Goal: Complete application form: Complete application form

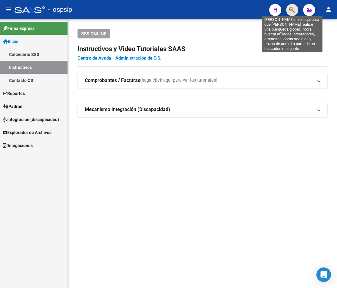
click at [186, 11] on icon "button" at bounding box center [292, 10] width 6 height 7
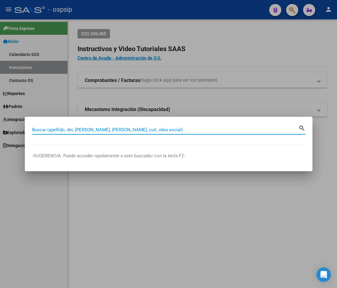
click at [54, 131] on input "Buscar (apellido, dni, [PERSON_NAME], [PERSON_NAME], cuit, obra social)" at bounding box center [165, 129] width 266 height 5
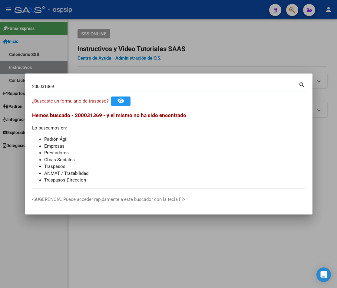
click at [186, 85] on mat-icon "search" at bounding box center [301, 84] width 7 height 7
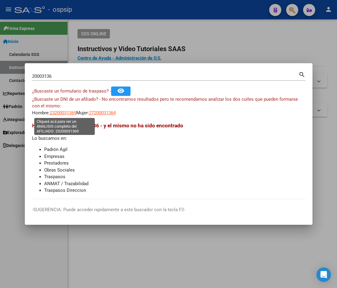
click at [69, 114] on span "23200031369" at bounding box center [63, 112] width 27 height 5
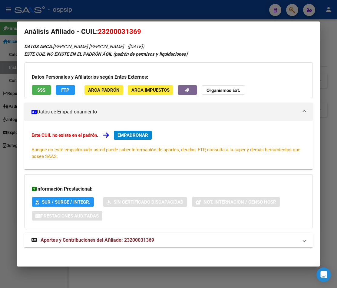
scroll to position [10, 0]
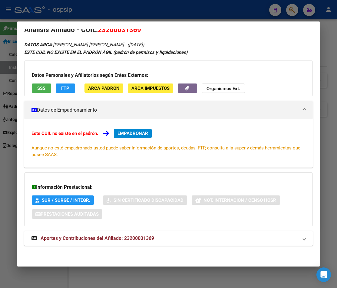
click at [98, 236] on span "Aportes y Contribuciones del Afiliado: 23200031369" at bounding box center [97, 238] width 113 height 6
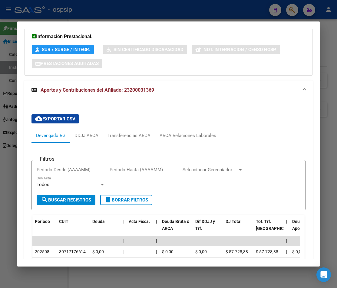
scroll to position [106, 0]
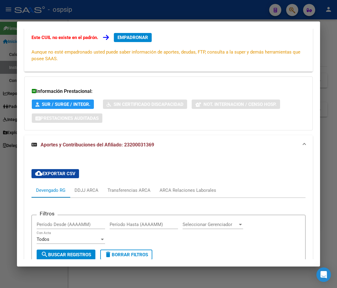
click at [121, 12] on div at bounding box center [168, 144] width 337 height 288
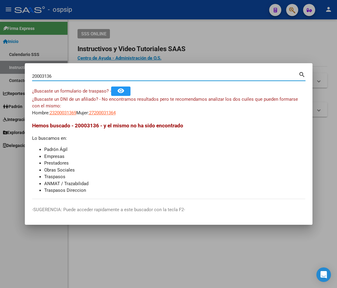
click at [57, 74] on input "20003136" at bounding box center [165, 75] width 266 height 5
type input "2"
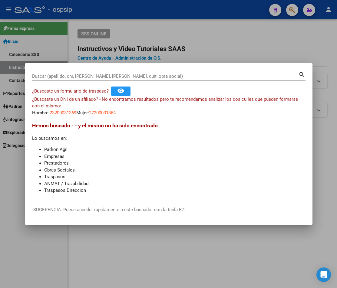
click at [39, 75] on input "Buscar (apellido, dni, [PERSON_NAME], [PERSON_NAME], cuit, obra social)" at bounding box center [165, 75] width 266 height 5
click at [50, 77] on input "Buscar (apellido, dni, [PERSON_NAME], [PERSON_NAME], cuit, obra social)" at bounding box center [165, 75] width 266 height 5
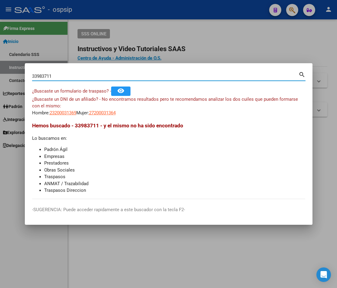
type input "33983711"
click at [112, 113] on span "27339837118" at bounding box center [102, 112] width 27 height 5
type textarea "27339837118"
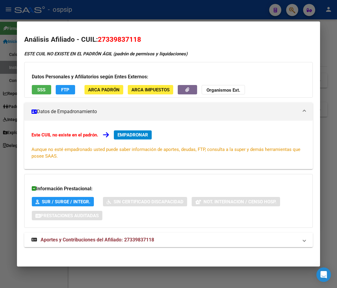
click at [113, 12] on div at bounding box center [168, 144] width 337 height 288
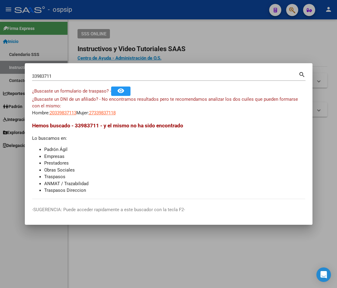
click at [56, 75] on input "33983711" at bounding box center [165, 75] width 266 height 5
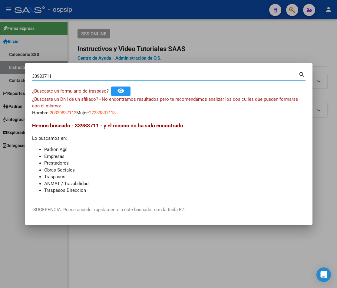
click at [186, 76] on mat-icon "search" at bounding box center [301, 73] width 7 height 7
type input "3"
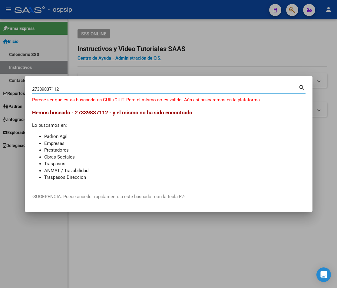
click at [186, 87] on mat-icon "search" at bounding box center [301, 86] width 7 height 7
click at [136, 90] on input "27339837112" at bounding box center [165, 88] width 266 height 5
type input "2"
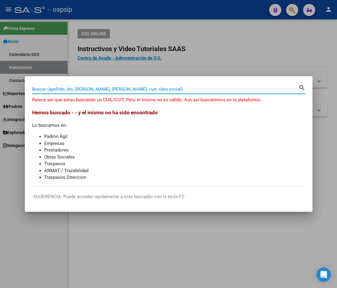
click at [186, 69] on div at bounding box center [168, 144] width 337 height 288
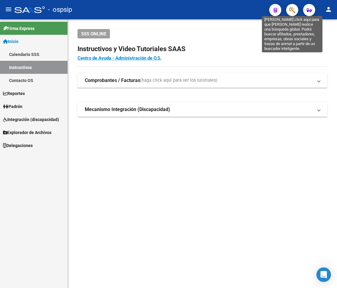
click at [186, 11] on icon "button" at bounding box center [292, 10] width 6 height 7
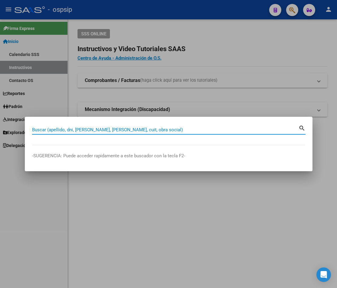
click at [186, 44] on div at bounding box center [168, 144] width 337 height 288
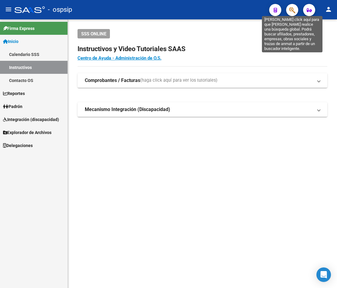
click at [186, 12] on icon "button" at bounding box center [292, 10] width 6 height 7
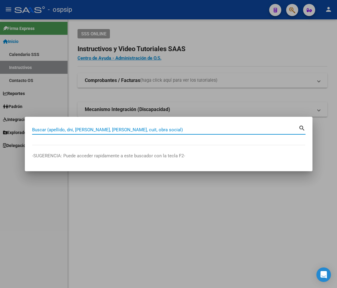
click at [49, 130] on input "Buscar (apellido, dni, [PERSON_NAME], [PERSON_NAME], cuit, obra social)" at bounding box center [165, 129] width 266 height 5
type input "35992199"
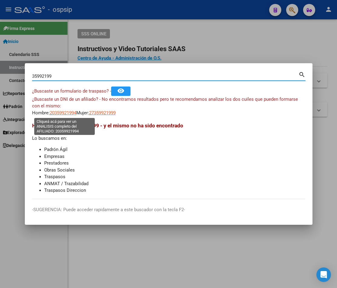
click at [64, 113] on span "20359921994" at bounding box center [63, 112] width 27 height 5
type textarea "20359921994"
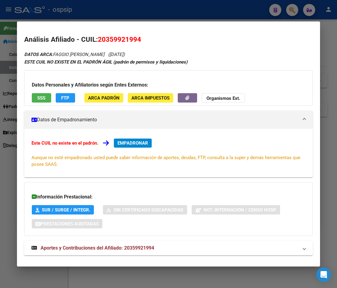
scroll to position [10, 0]
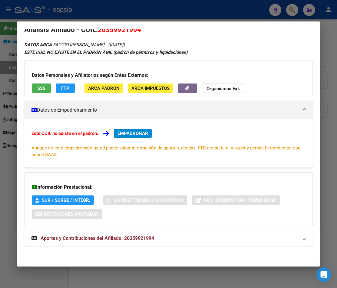
click at [119, 240] on span "Aportes y Contribuciones del Afiliado: 20359921994" at bounding box center [97, 238] width 113 height 6
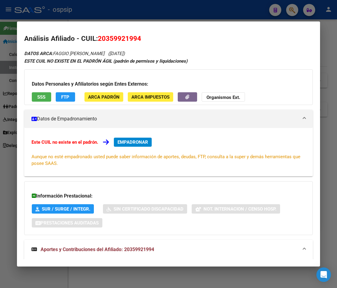
scroll to position [0, 0]
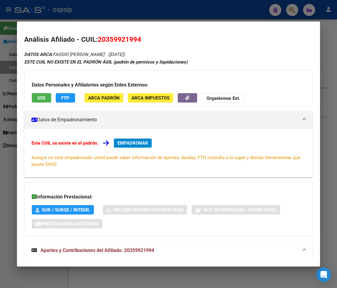
click at [126, 11] on div at bounding box center [168, 144] width 337 height 288
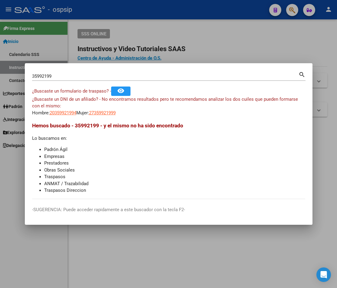
click at [55, 73] on input "35992199" at bounding box center [165, 75] width 266 height 5
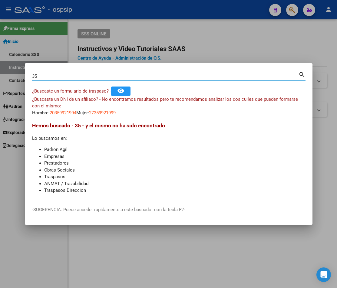
type input "3"
type input "38149385"
click at [186, 75] on mat-icon "search" at bounding box center [301, 73] width 7 height 7
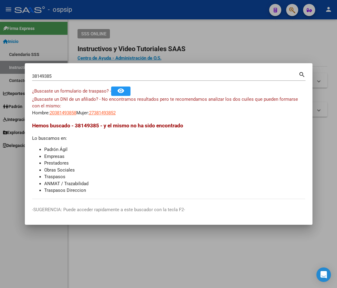
click at [186, 74] on mat-icon "search" at bounding box center [301, 73] width 7 height 7
click at [186, 76] on mat-icon "search" at bounding box center [301, 73] width 7 height 7
click at [186, 73] on mat-icon "search" at bounding box center [301, 73] width 7 height 7
click at [67, 112] on span "20381493858" at bounding box center [63, 112] width 27 height 5
type textarea "20381493858"
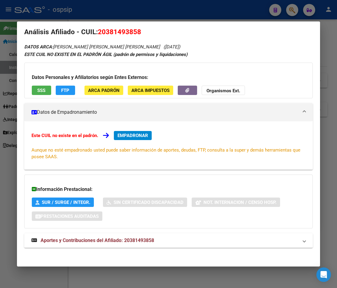
scroll to position [10, 0]
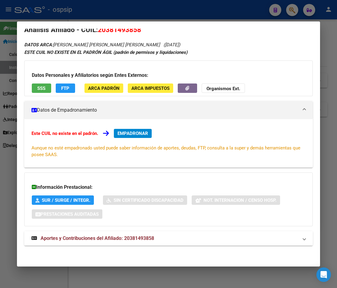
click at [107, 238] on span "Aportes y Contribuciones del Afiliado: 20381493858" at bounding box center [97, 238] width 113 height 6
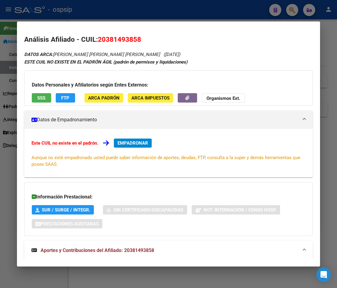
click at [150, 11] on div at bounding box center [168, 144] width 337 height 288
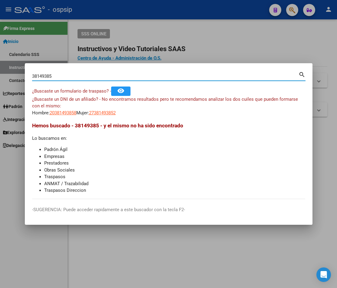
click at [57, 77] on input "38149385" at bounding box center [165, 75] width 266 height 5
type input "3"
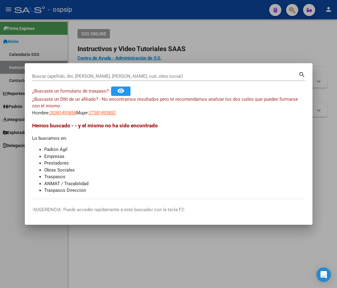
click at [60, 75] on input "Buscar (apellido, dni, [PERSON_NAME], [PERSON_NAME], cuit, obra social)" at bounding box center [165, 75] width 266 height 5
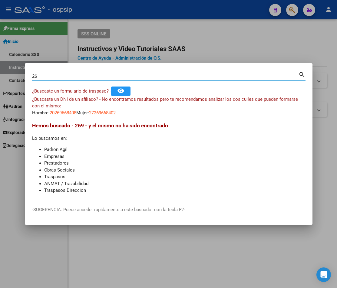
type input "2"
type input "26966840"
click at [186, 75] on mat-icon "search" at bounding box center [301, 73] width 7 height 7
click at [186, 44] on div at bounding box center [168, 144] width 337 height 288
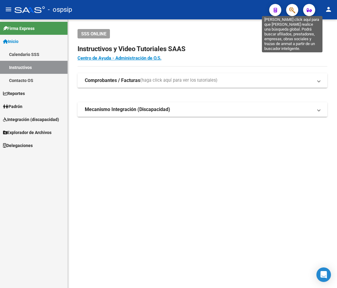
click at [186, 11] on icon "button" at bounding box center [292, 10] width 6 height 7
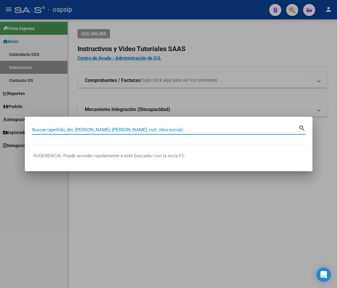
click at [50, 130] on input "Buscar (apellido, dni, [PERSON_NAME], [PERSON_NAME], cuit, obra social)" at bounding box center [165, 129] width 266 height 5
click at [39, 128] on input "Buscar (apellido, dni, [PERSON_NAME], [PERSON_NAME], cuit, obra social)" at bounding box center [165, 129] width 266 height 5
type input "22886280"
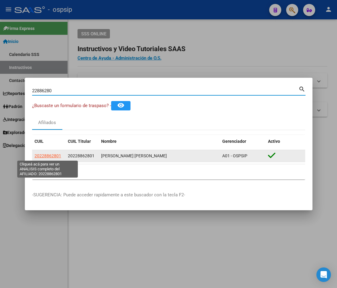
click at [54, 156] on span "20228862801" at bounding box center [47, 155] width 27 height 5
type textarea "20228862801"
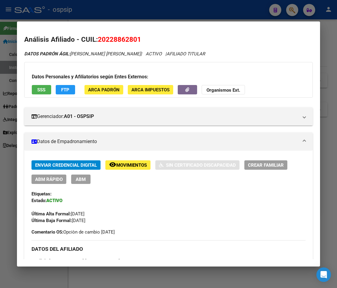
click at [143, 8] on div at bounding box center [168, 144] width 337 height 288
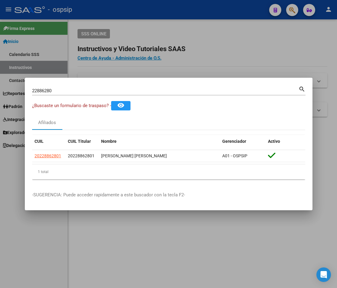
click at [55, 92] on input "22886280" at bounding box center [165, 90] width 266 height 5
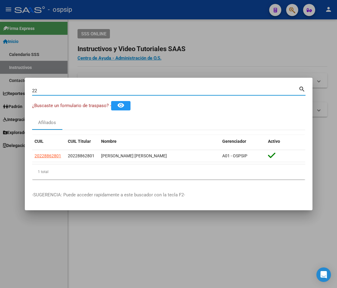
type input "2"
type input "40901167"
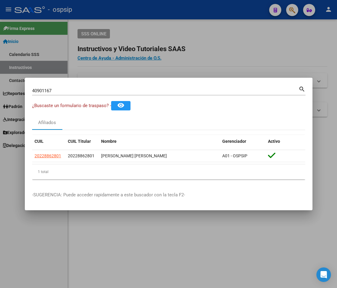
click at [186, 88] on mat-icon "search" at bounding box center [301, 88] width 7 height 7
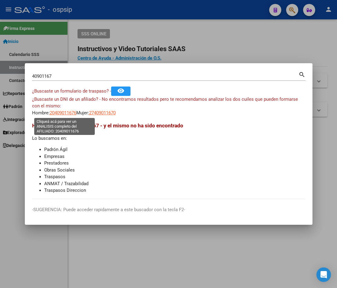
click at [59, 113] on span "20409011676" at bounding box center [63, 112] width 27 height 5
type textarea "20409011676"
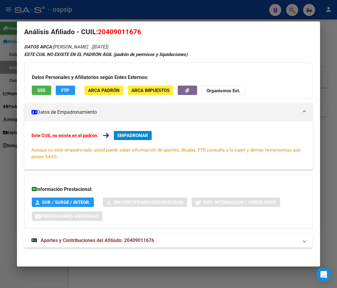
scroll to position [10, 0]
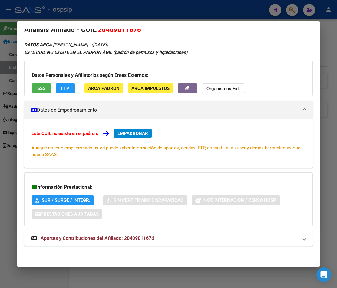
click at [112, 239] on span "Aportes y Contribuciones del Afiliado: 20409011676" at bounding box center [97, 238] width 113 height 6
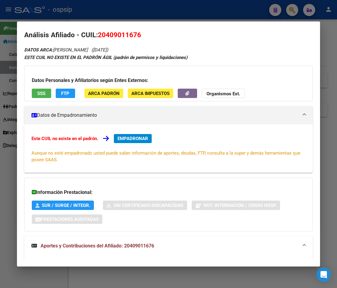
scroll to position [0, 0]
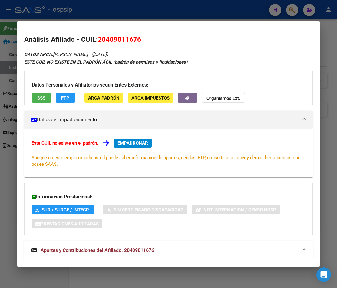
click at [131, 144] on span "EMPADRONAR" at bounding box center [132, 142] width 31 height 5
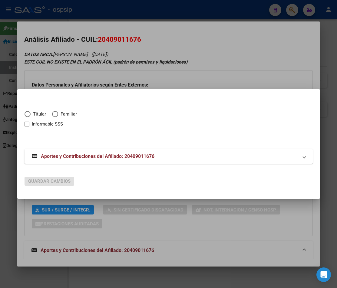
click at [28, 113] on span "Elija una opción" at bounding box center [27, 114] width 6 height 6
click at [28, 113] on input "Titular" at bounding box center [27, 114] width 6 height 6
radio input "true"
checkbox input "true"
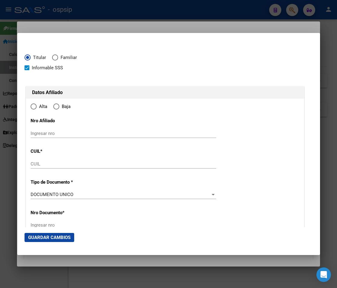
type input "20-40901167-6"
type input "40901167"
type input "[PERSON_NAME]"
type input "[DATE]"
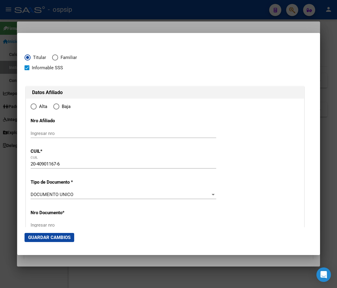
type input "CABA"
type input "1437"
type input "AV [PERSON_NAME]"
type input "3601"
radio input "true"
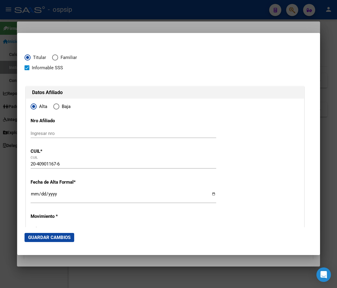
type input "CABA"
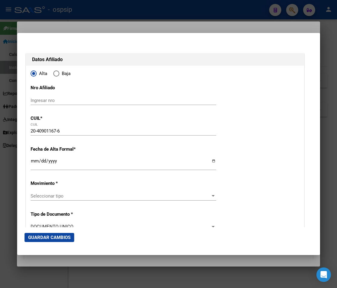
scroll to position [60, 0]
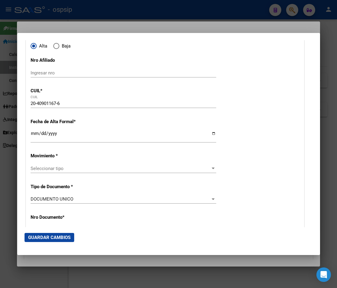
click at [33, 132] on input "Ingresar fecha" at bounding box center [123, 136] width 185 height 10
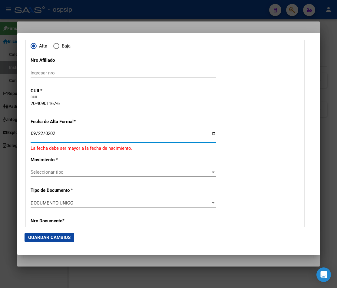
type input "[DATE]"
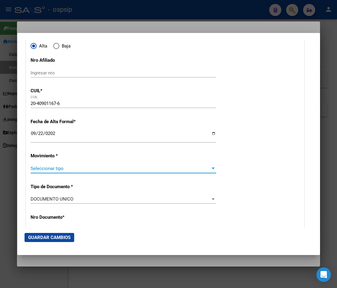
click at [186, 167] on span "Seleccionar tipo" at bounding box center [121, 168] width 180 height 5
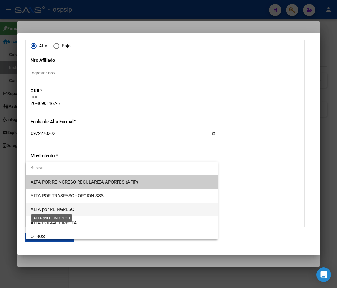
click at [65, 210] on span "ALTA por REINGRESO" at bounding box center [53, 209] width 44 height 5
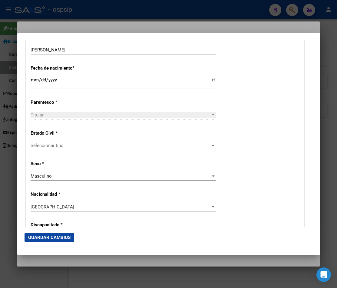
scroll to position [302, 0]
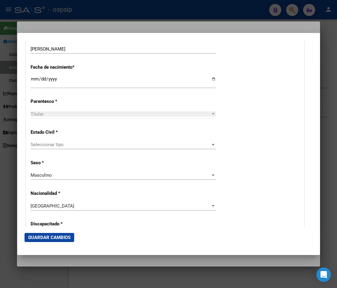
click at [47, 144] on span "Seleccionar tipo" at bounding box center [121, 144] width 180 height 5
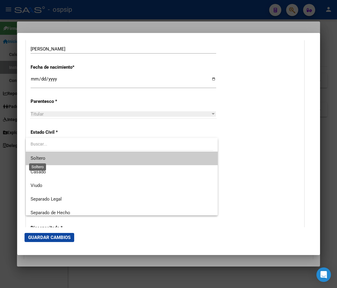
click at [43, 159] on span "Soltero" at bounding box center [38, 157] width 15 height 5
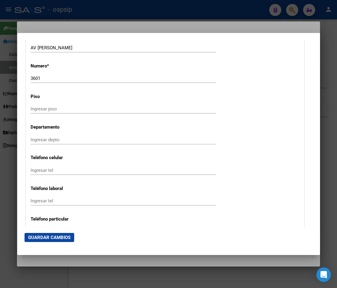
scroll to position [696, 0]
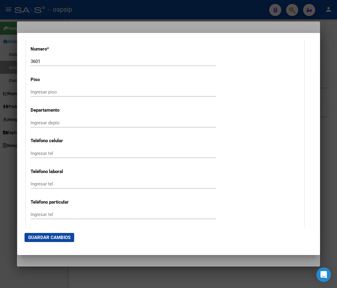
click at [34, 213] on input "Ingresar tel" at bounding box center [123, 214] width 185 height 5
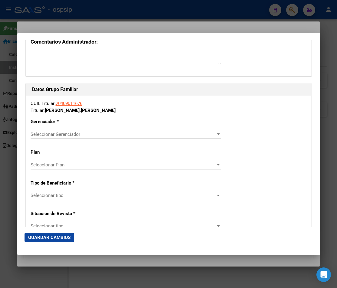
scroll to position [998, 0]
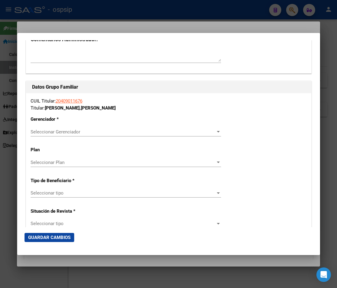
type input "1164827235"
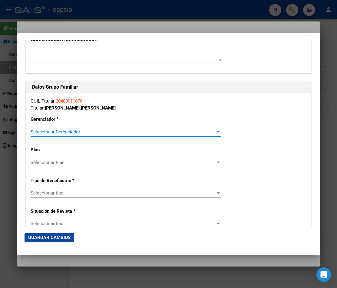
click at [186, 130] on span "Seleccionar Gerenciador" at bounding box center [123, 131] width 185 height 5
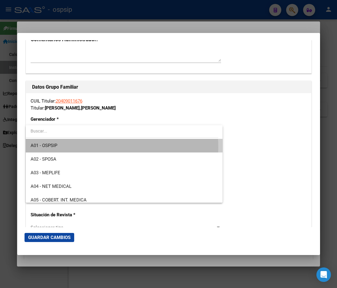
click at [94, 147] on span "A01 - OSPSIP" at bounding box center [124, 146] width 187 height 14
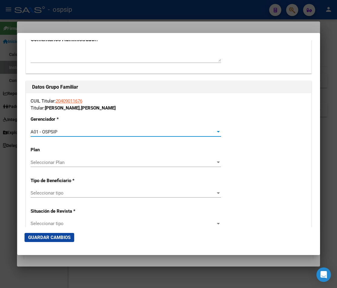
click at [186, 197] on div "Seleccionar tipo Seleccionar tipo" at bounding box center [126, 192] width 190 height 9
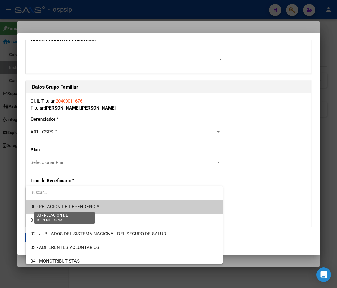
click at [83, 206] on span "00 - RELACION DE DEPENDENCIA" at bounding box center [65, 206] width 69 height 5
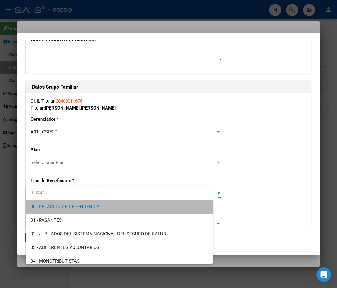
type input "30-71063652-0"
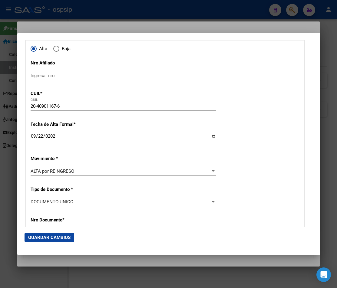
scroll to position [60, 0]
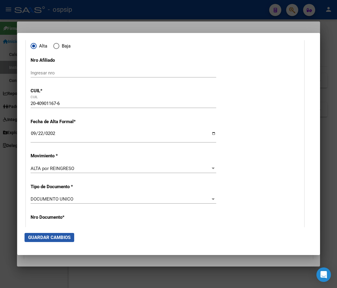
click at [57, 239] on span "Guardar Cambios" at bounding box center [49, 237] width 42 height 5
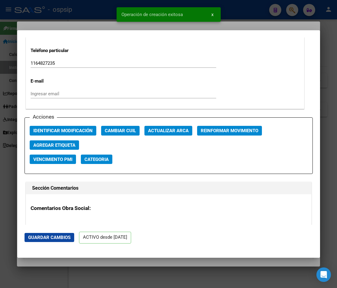
scroll to position [877, 0]
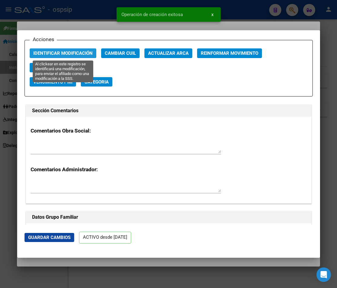
click at [75, 55] on span "Identificar Modificación" at bounding box center [62, 53] width 59 height 5
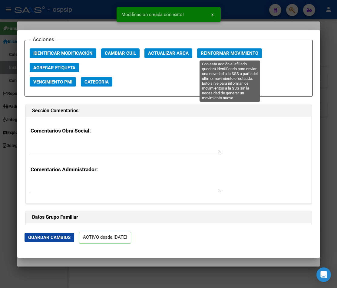
click at [186, 53] on span "Reinformar Movimiento" at bounding box center [229, 53] width 57 height 5
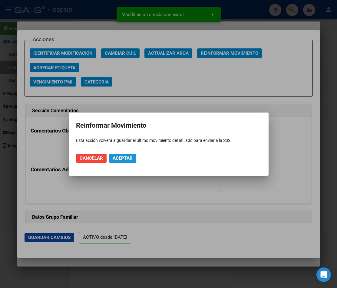
click at [125, 159] on span "Aceptar" at bounding box center [123, 157] width 20 height 5
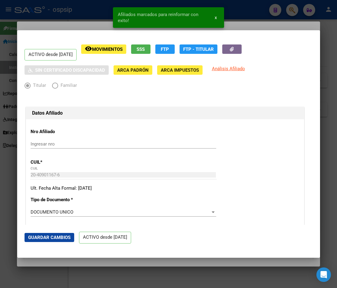
scroll to position [0, 0]
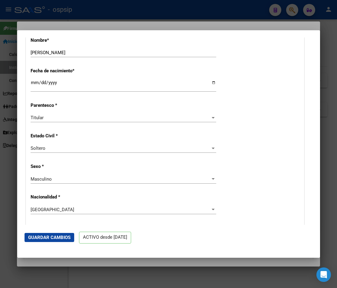
drag, startPoint x: 240, startPoint y: 89, endPoint x: 237, endPoint y: 79, distance: 10.3
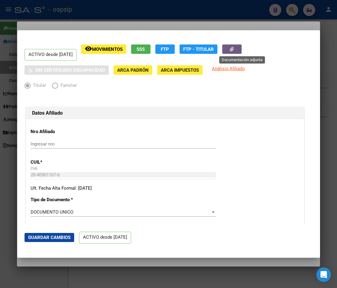
click at [186, 50] on button "button" at bounding box center [231, 48] width 19 height 9
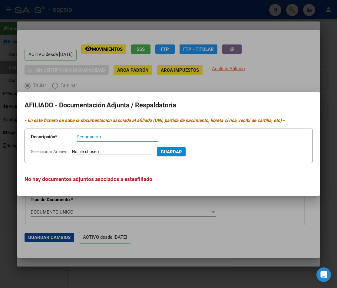
click at [98, 151] on input "Seleccionar Archivo" at bounding box center [112, 152] width 80 height 6
type input "C:\fakepath\250922104049.pdf"
click at [84, 136] on input "Descripción" at bounding box center [118, 136] width 82 height 5
type input "recibo y dni"
click at [186, 150] on span "Guardar" at bounding box center [203, 151] width 21 height 5
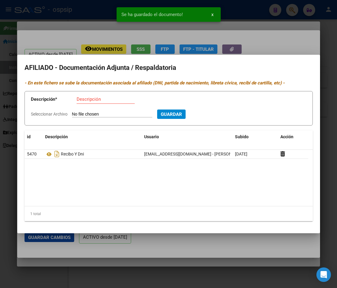
click at [186, 45] on div at bounding box center [168, 144] width 337 height 288
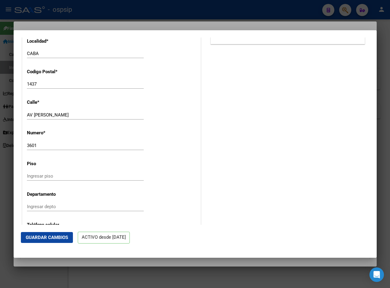
scroll to position [575, 0]
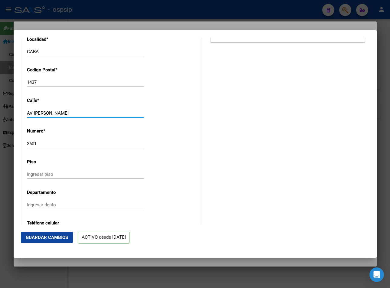
drag, startPoint x: 66, startPoint y: 113, endPoint x: 22, endPoint y: 108, distance: 44.2
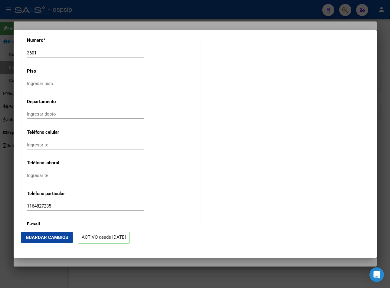
scroll to position [723, 0]
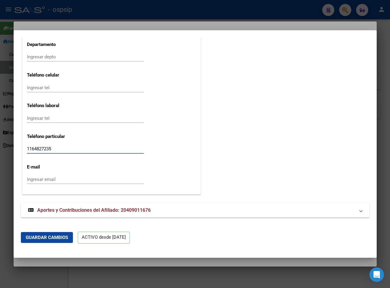
drag, startPoint x: 55, startPoint y: 149, endPoint x: 24, endPoint y: 144, distance: 30.7
